Goal: Task Accomplishment & Management: Complete application form

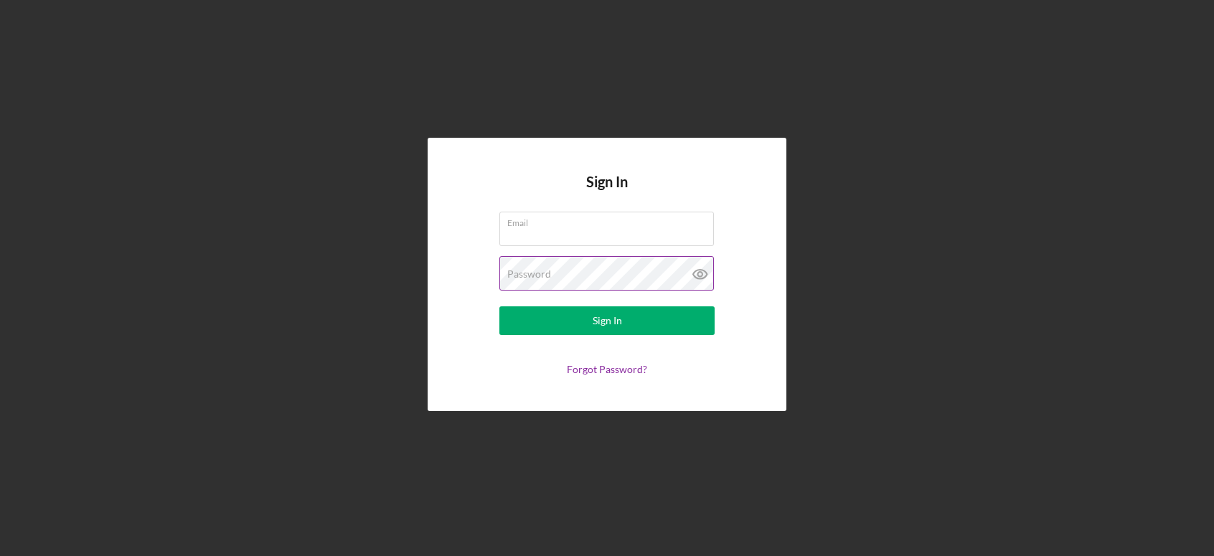
type input "[EMAIL_ADDRESS][DOMAIN_NAME]"
click at [700, 276] on icon at bounding box center [701, 274] width 36 height 36
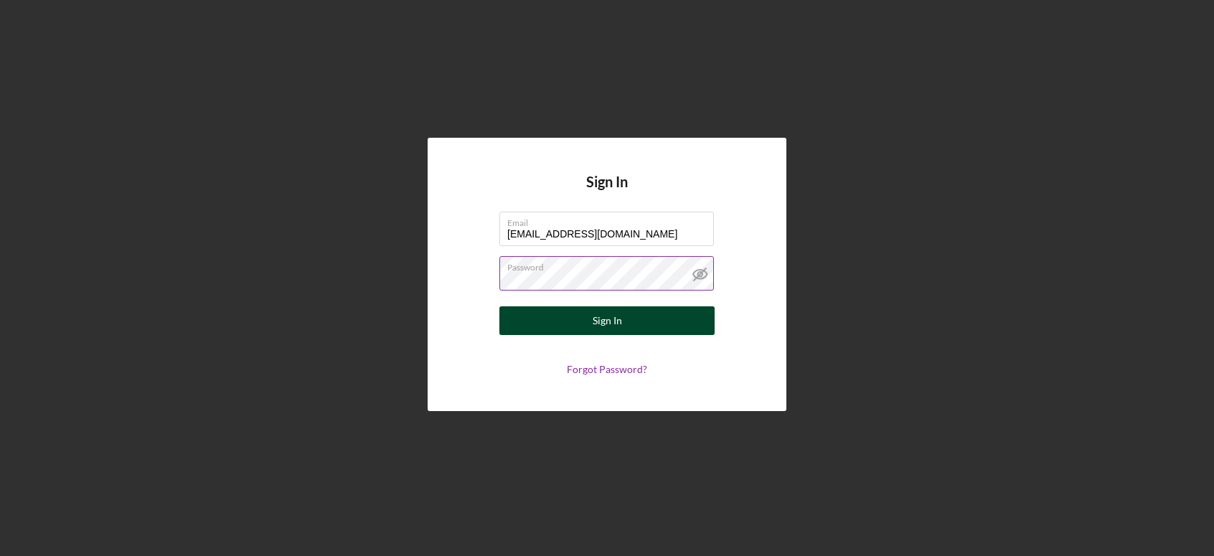
click at [664, 318] on button "Sign In" at bounding box center [607, 320] width 215 height 29
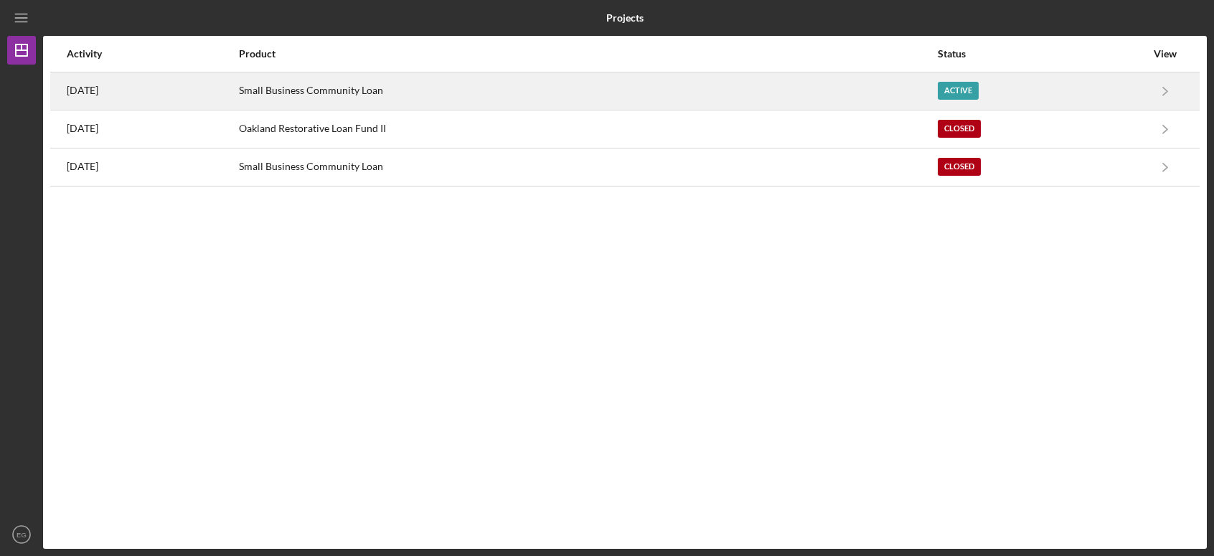
click at [787, 90] on div "Small Business Community Loan" at bounding box center [588, 91] width 698 height 36
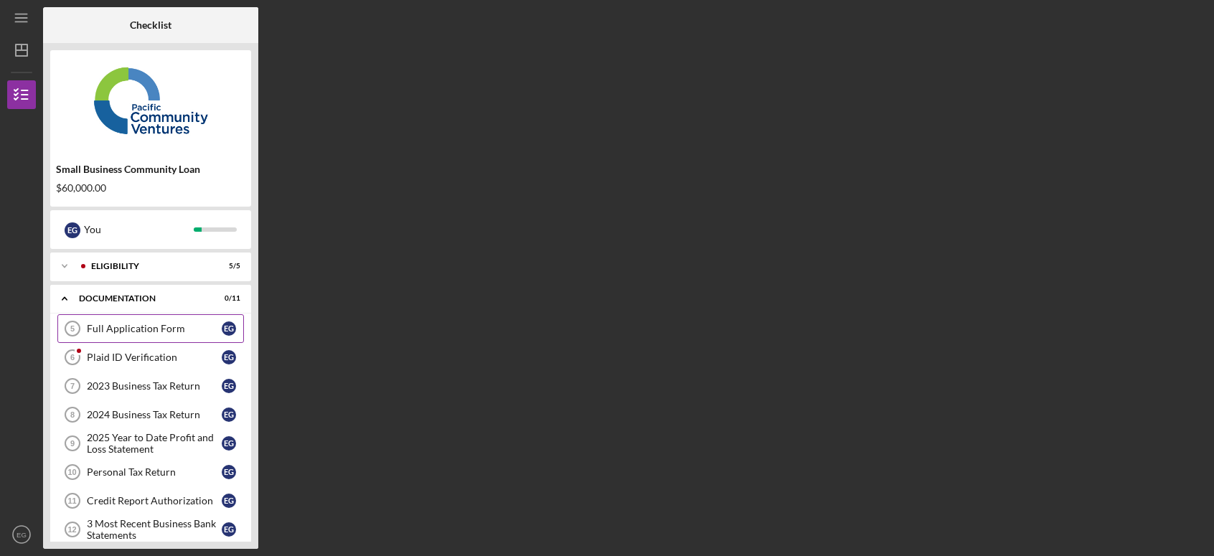
click at [147, 332] on div "Full Application Form" at bounding box center [154, 328] width 135 height 11
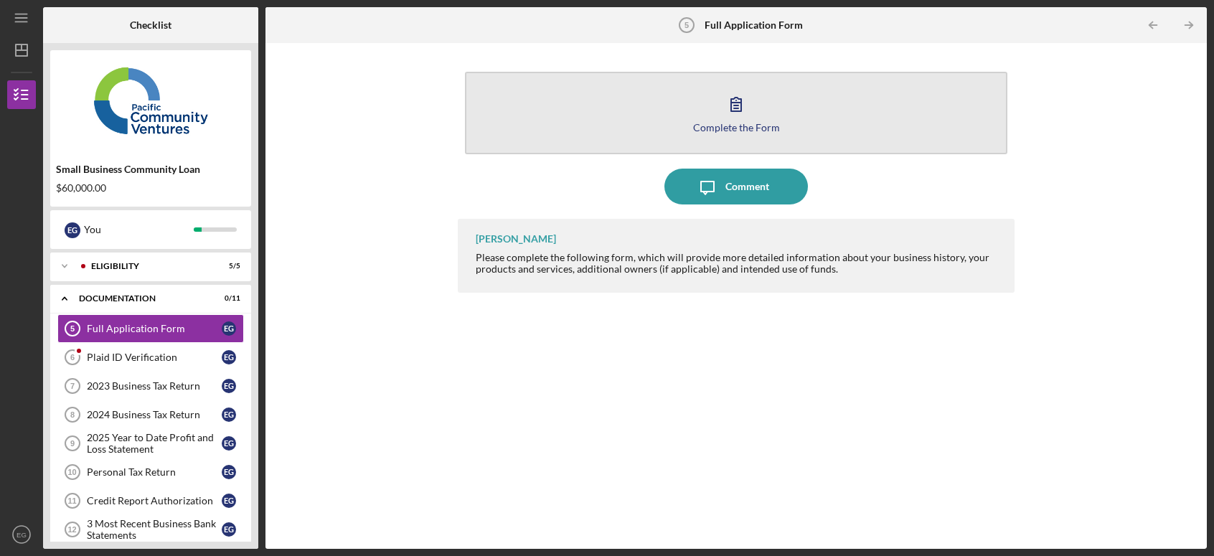
click at [732, 118] on icon "button" at bounding box center [736, 104] width 36 height 36
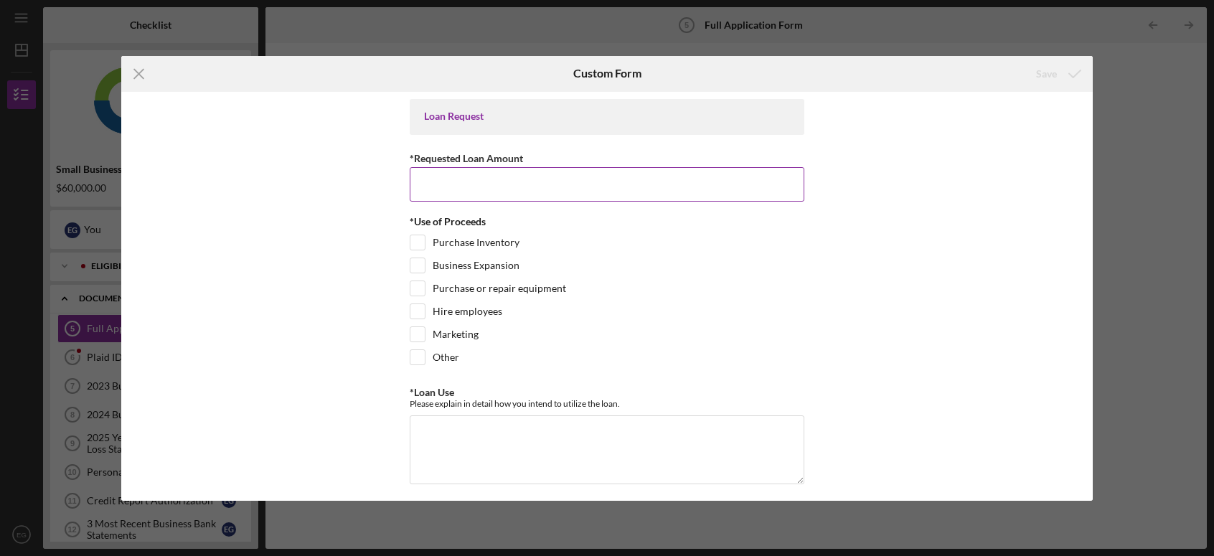
click at [525, 181] on input "*Requested Loan Amount" at bounding box center [607, 184] width 395 height 34
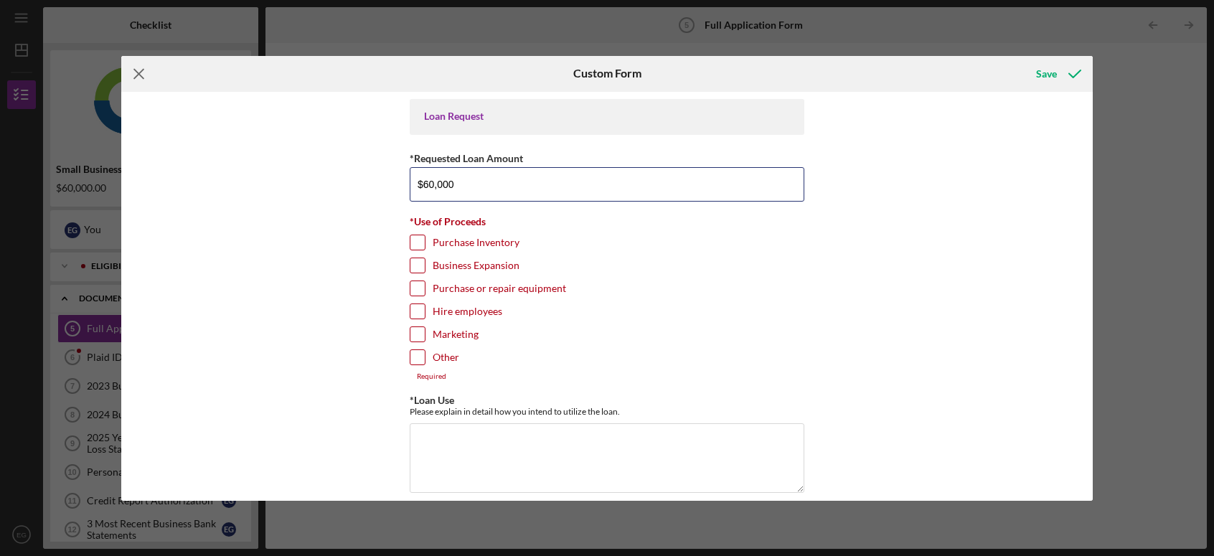
type input "$60,000"
click at [136, 72] on icon "Icon/Menu Close" at bounding box center [139, 74] width 36 height 36
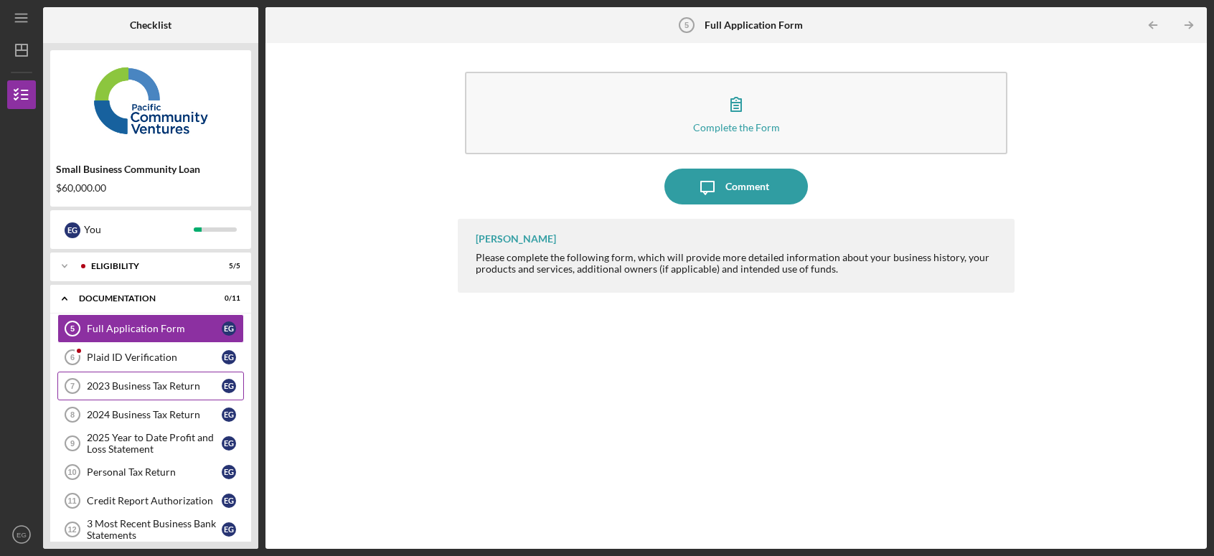
click at [128, 386] on div "2023 Business Tax Return" at bounding box center [154, 385] width 135 height 11
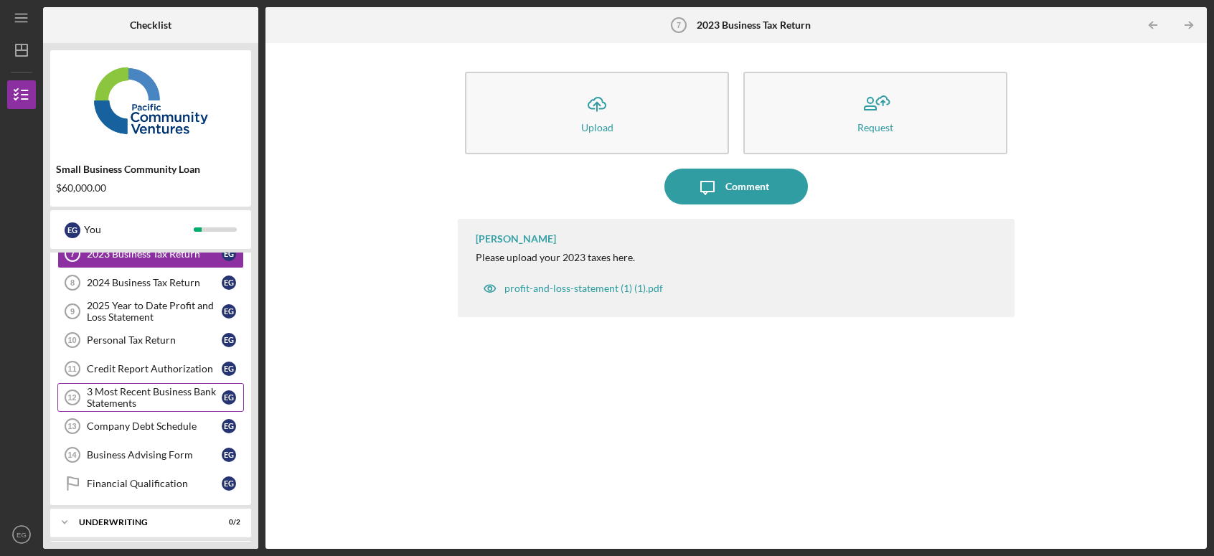
scroll to position [167, 0]
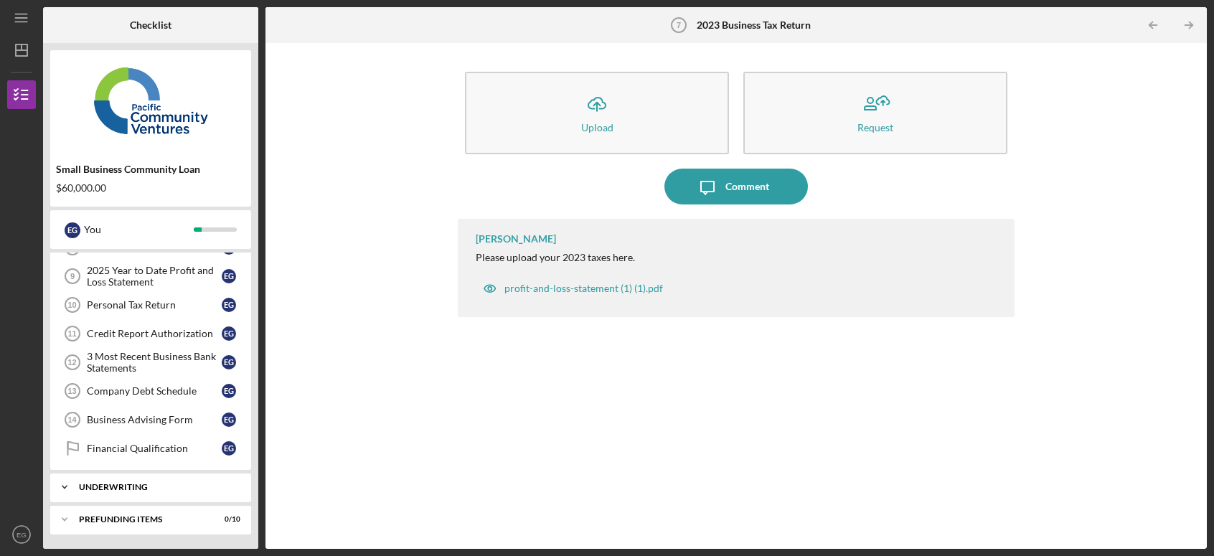
click at [117, 486] on div "Underwriting" at bounding box center [156, 487] width 154 height 9
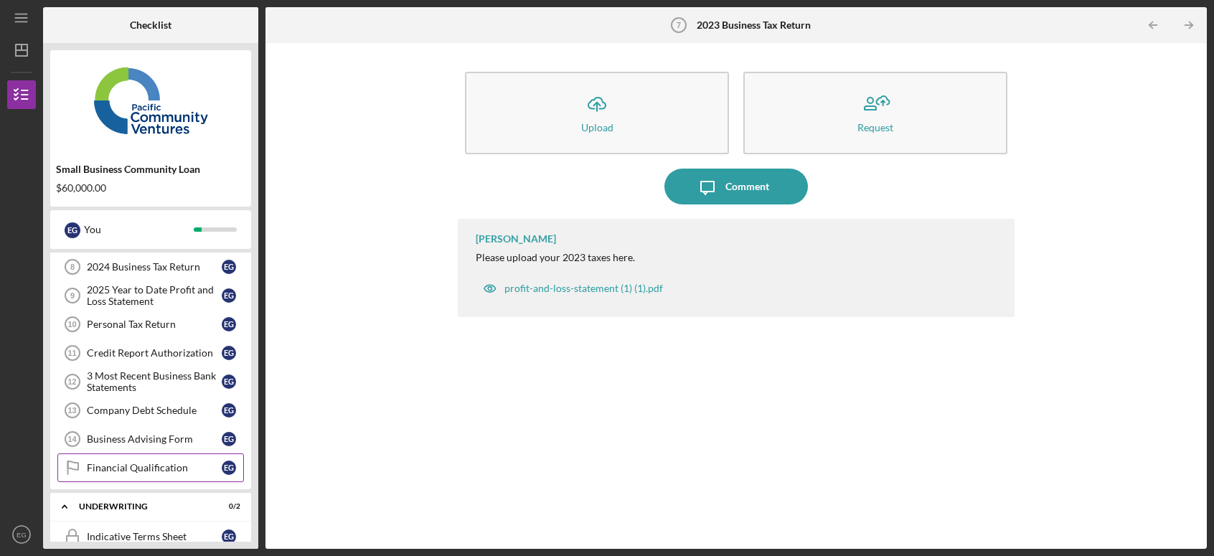
scroll to position [0, 0]
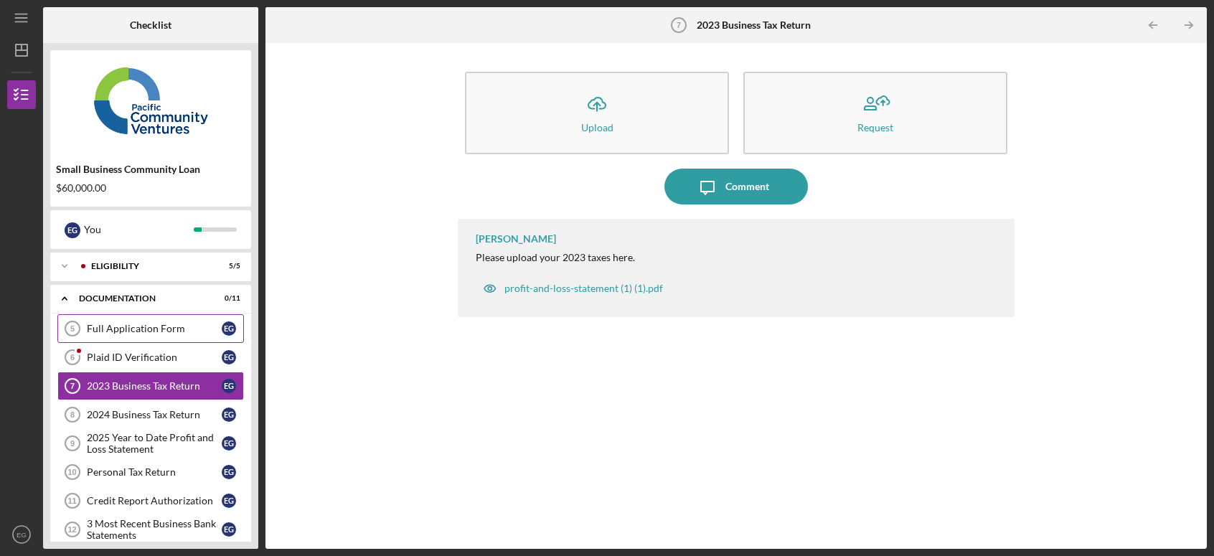
click at [131, 335] on link "Full Application Form 5 Full Application Form E G" at bounding box center [150, 328] width 187 height 29
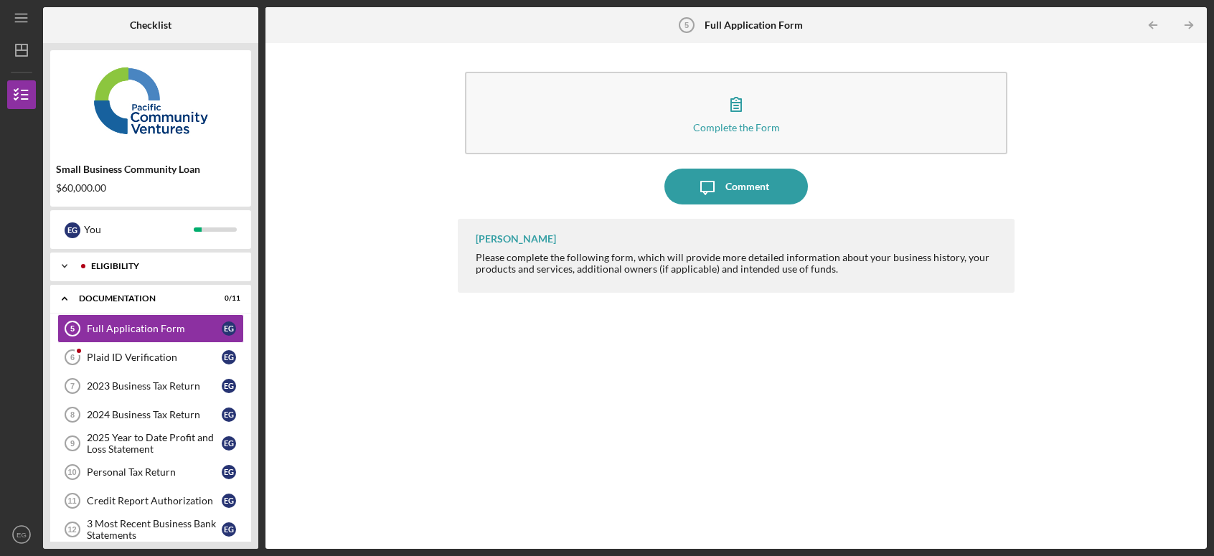
click at [72, 263] on icon "Icon/Expander" at bounding box center [64, 266] width 29 height 29
